Goal: Find specific page/section: Find specific page/section

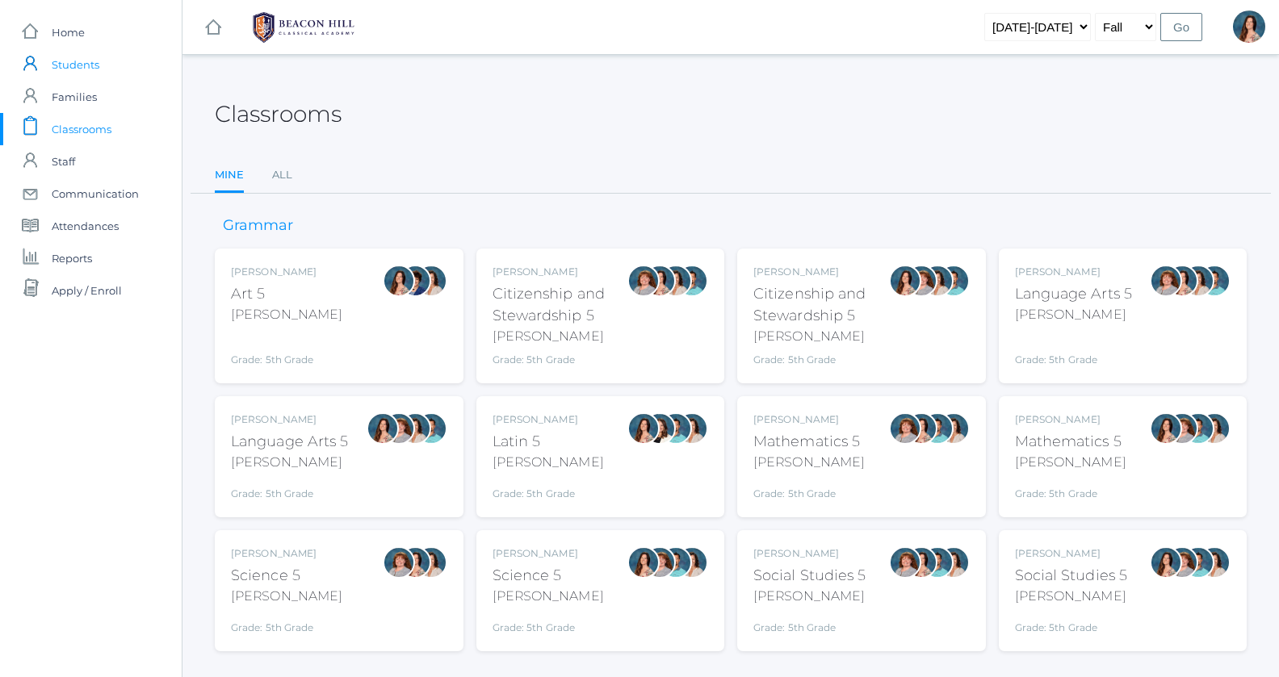
click at [73, 67] on span "Students" at bounding box center [76, 64] width 48 height 32
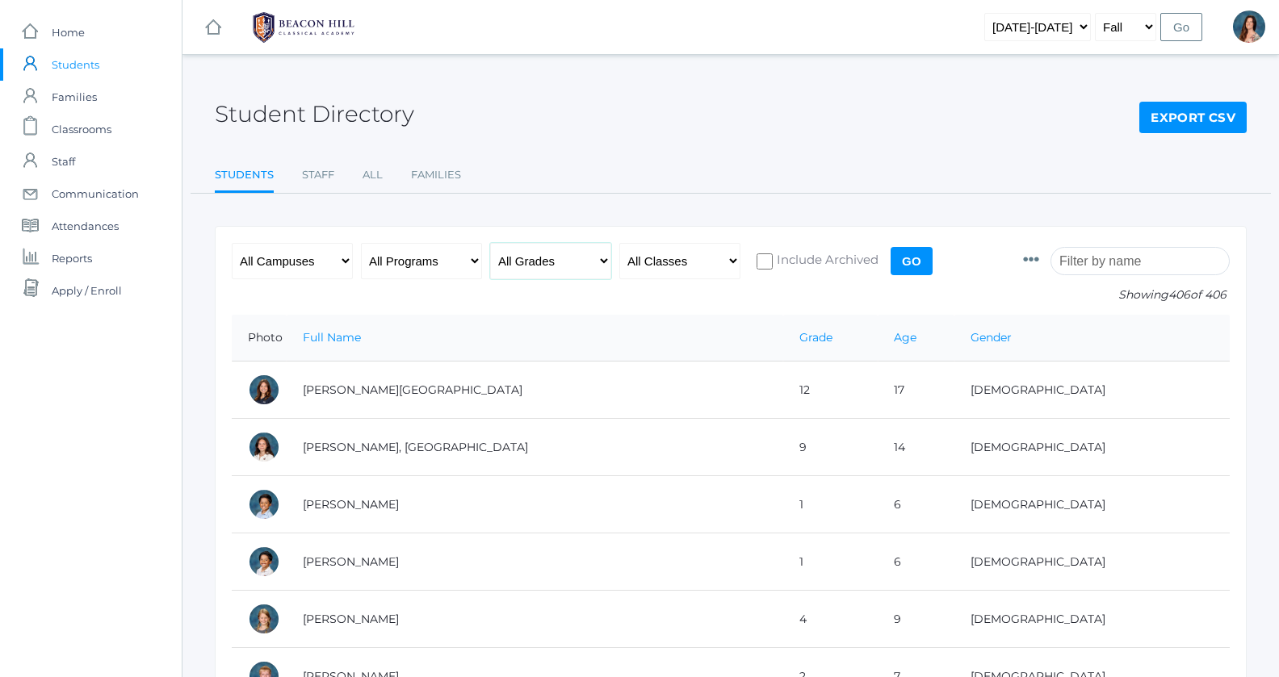
select select "12"
click option "- 12th Grade" at bounding box center [0, 0] width 0 height 0
click at [916, 247] on input "Go" at bounding box center [911, 261] width 42 height 28
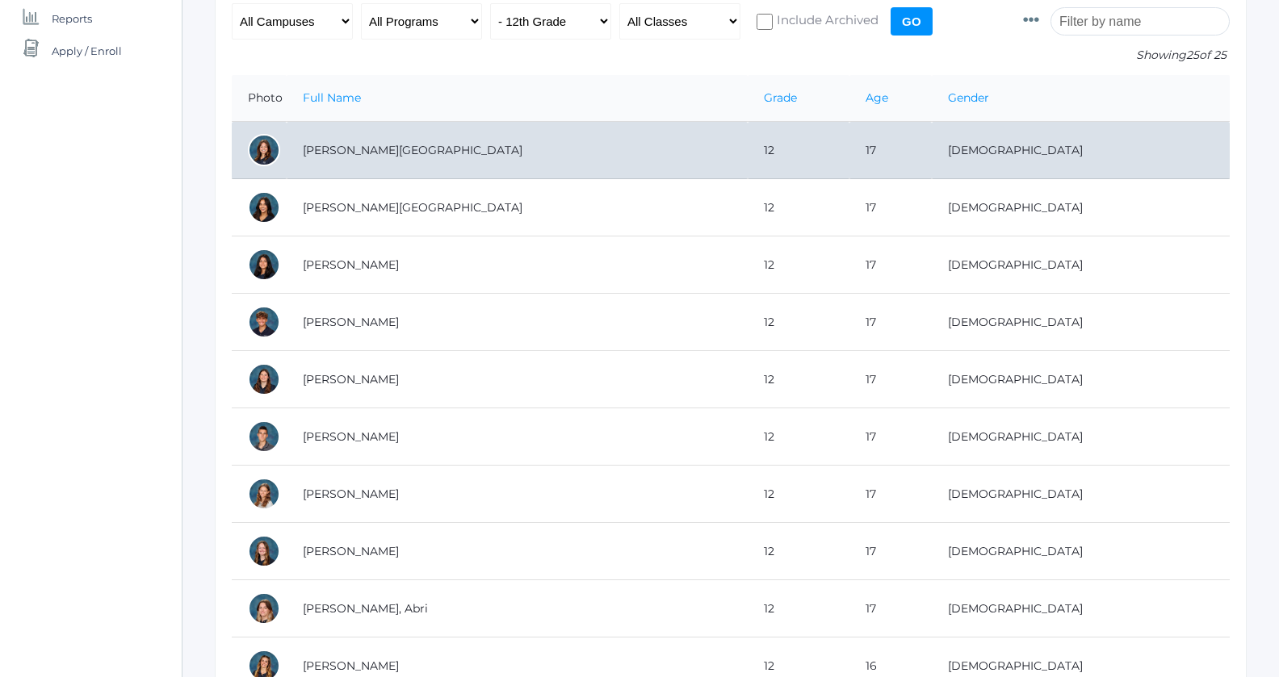
scroll to position [93, 0]
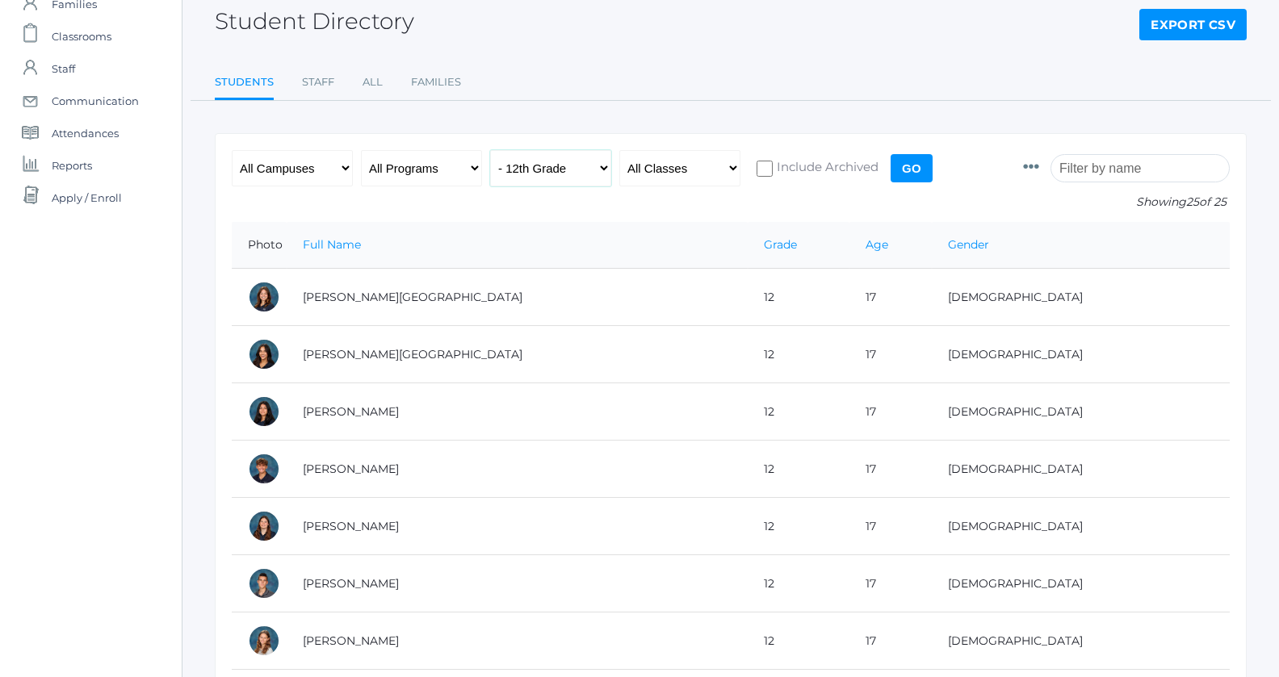
click at [490, 150] on select "All Grades Grammar - Kindergarten - 1st Grade - 2nd Grade - 3rd Grade - 4th Gra…" at bounding box center [550, 168] width 121 height 36
select select "11"
click option "- 11th Grade" at bounding box center [0, 0] width 0 height 0
click at [894, 163] on input "Go" at bounding box center [911, 168] width 42 height 28
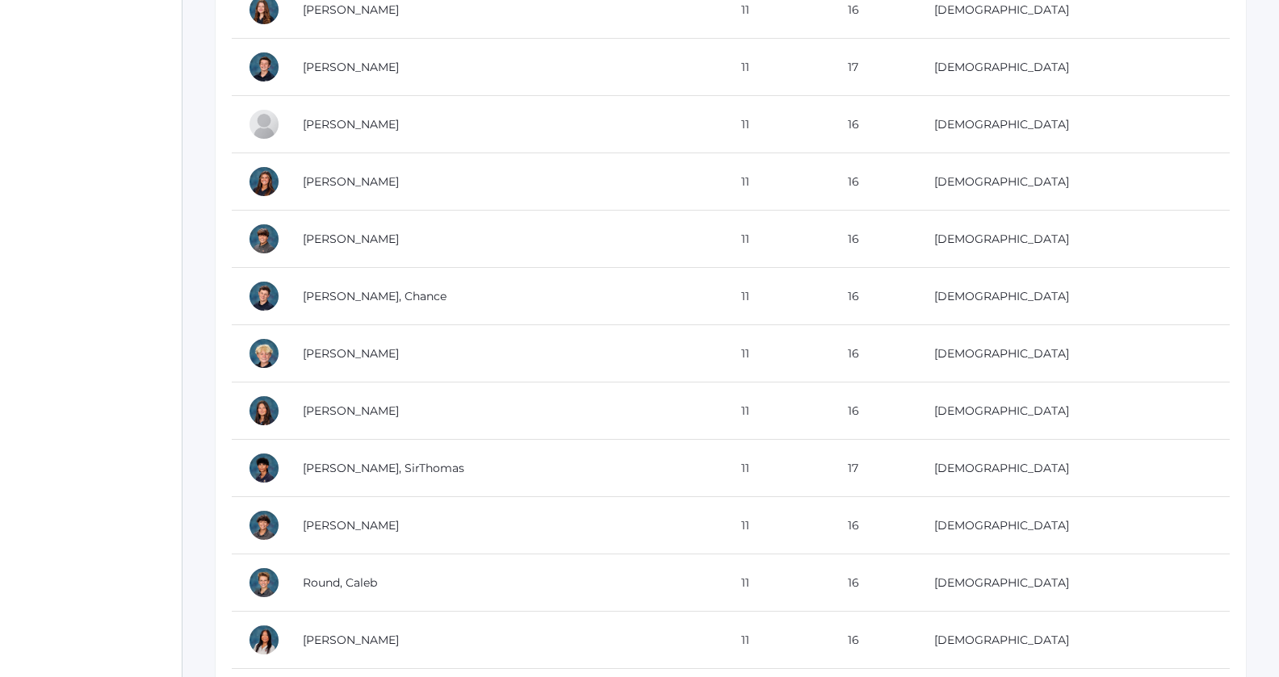
scroll to position [320, 0]
